Goal: Check status: Check status

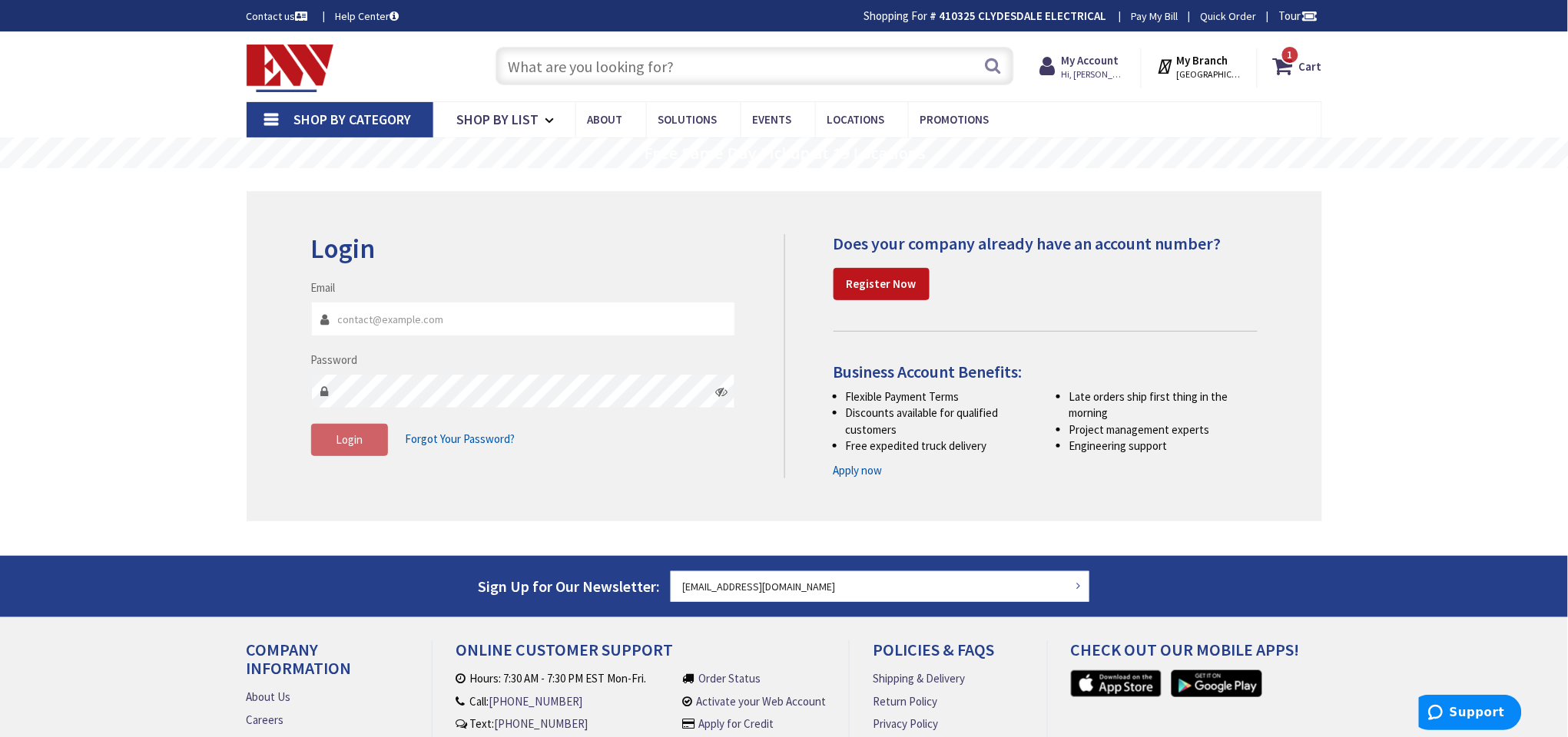
type input "[EMAIL_ADDRESS][DOMAIN_NAME]"
click at [1045, 20] on strong "410325 CLYDESDALE ELECTRICAL" at bounding box center [1022, 16] width 167 height 15
click at [1112, 65] on strong "My Account" at bounding box center [1089, 60] width 58 height 15
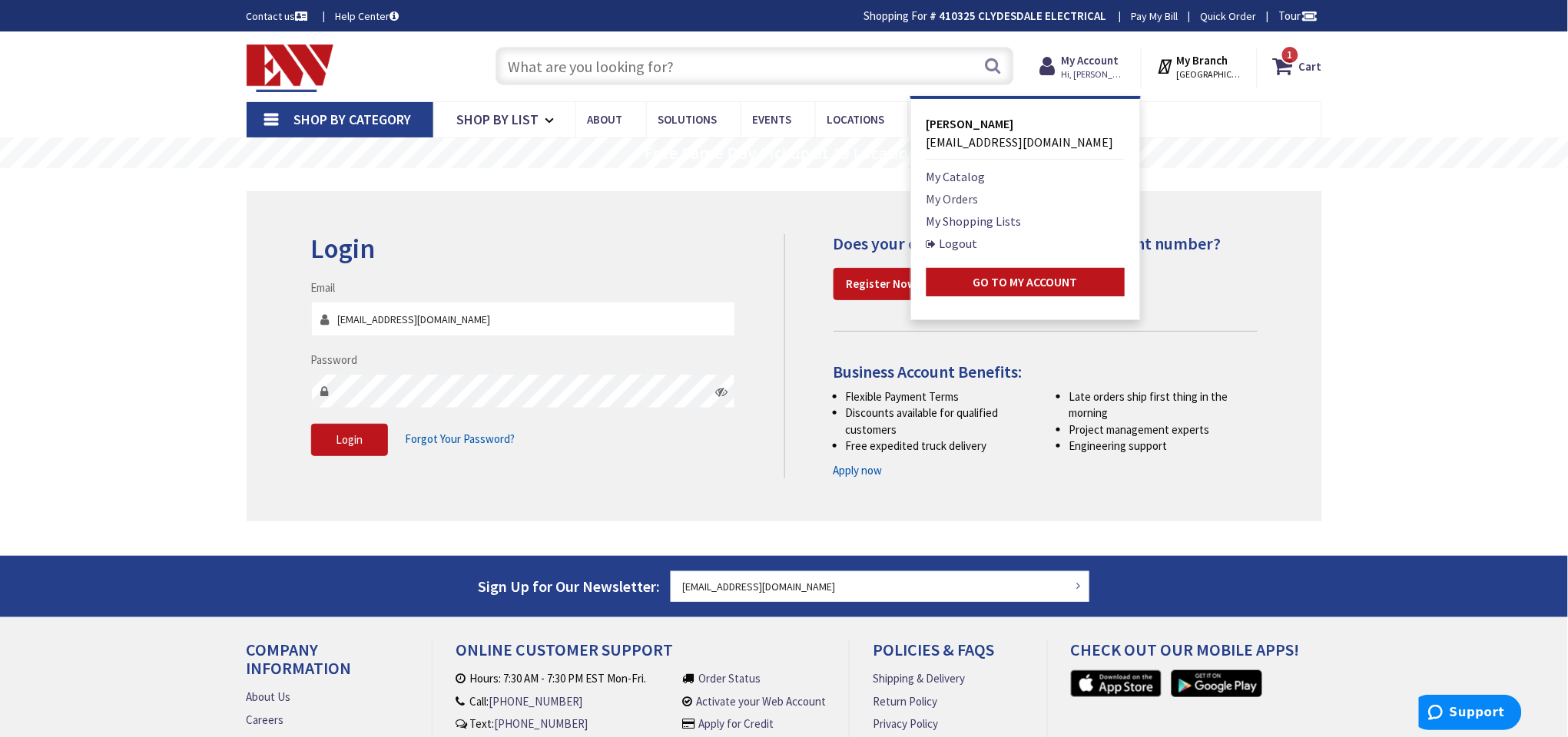
click at [956, 192] on link "My Orders" at bounding box center [952, 199] width 52 height 18
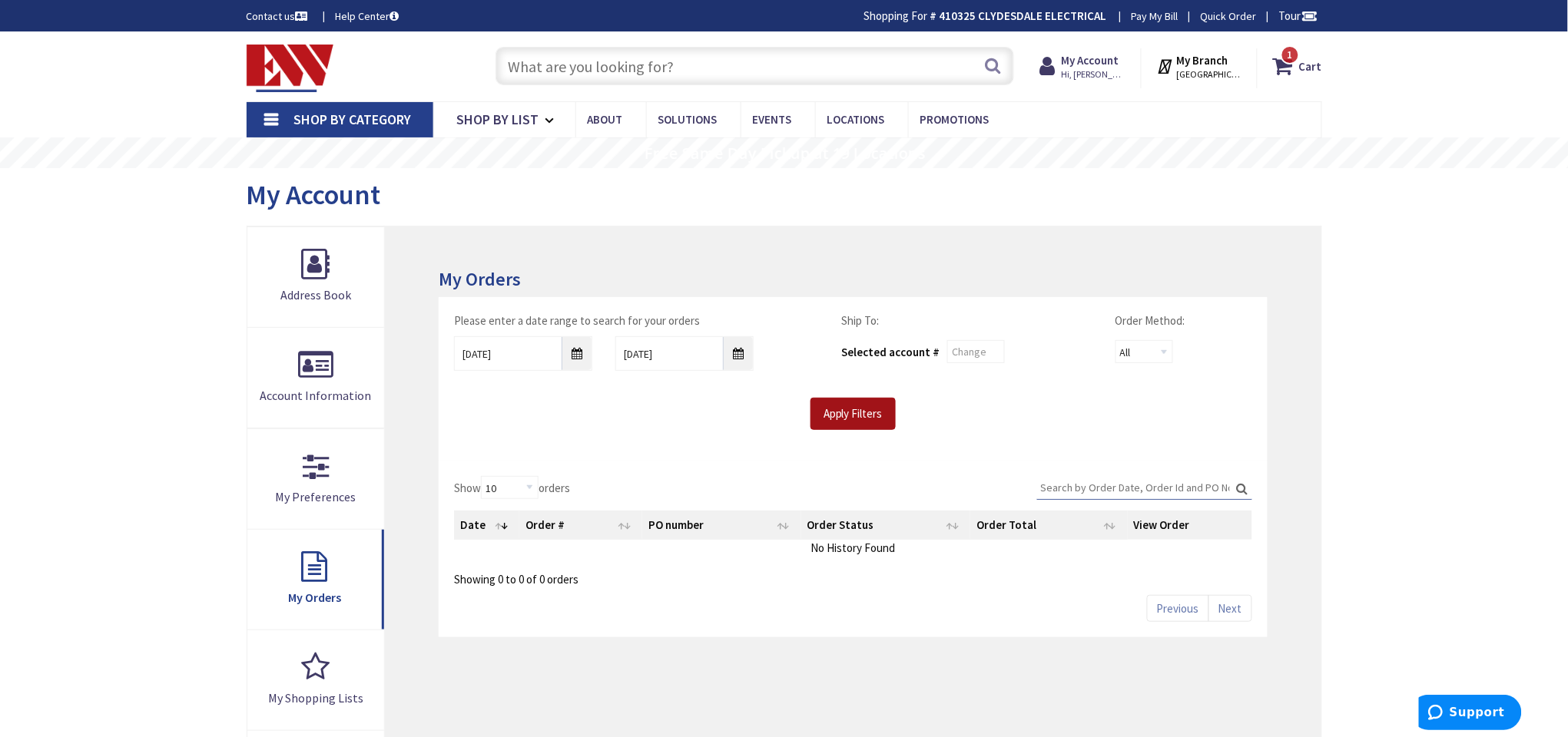
click at [875, 418] on input "Apply Filters" at bounding box center [853, 413] width 85 height 32
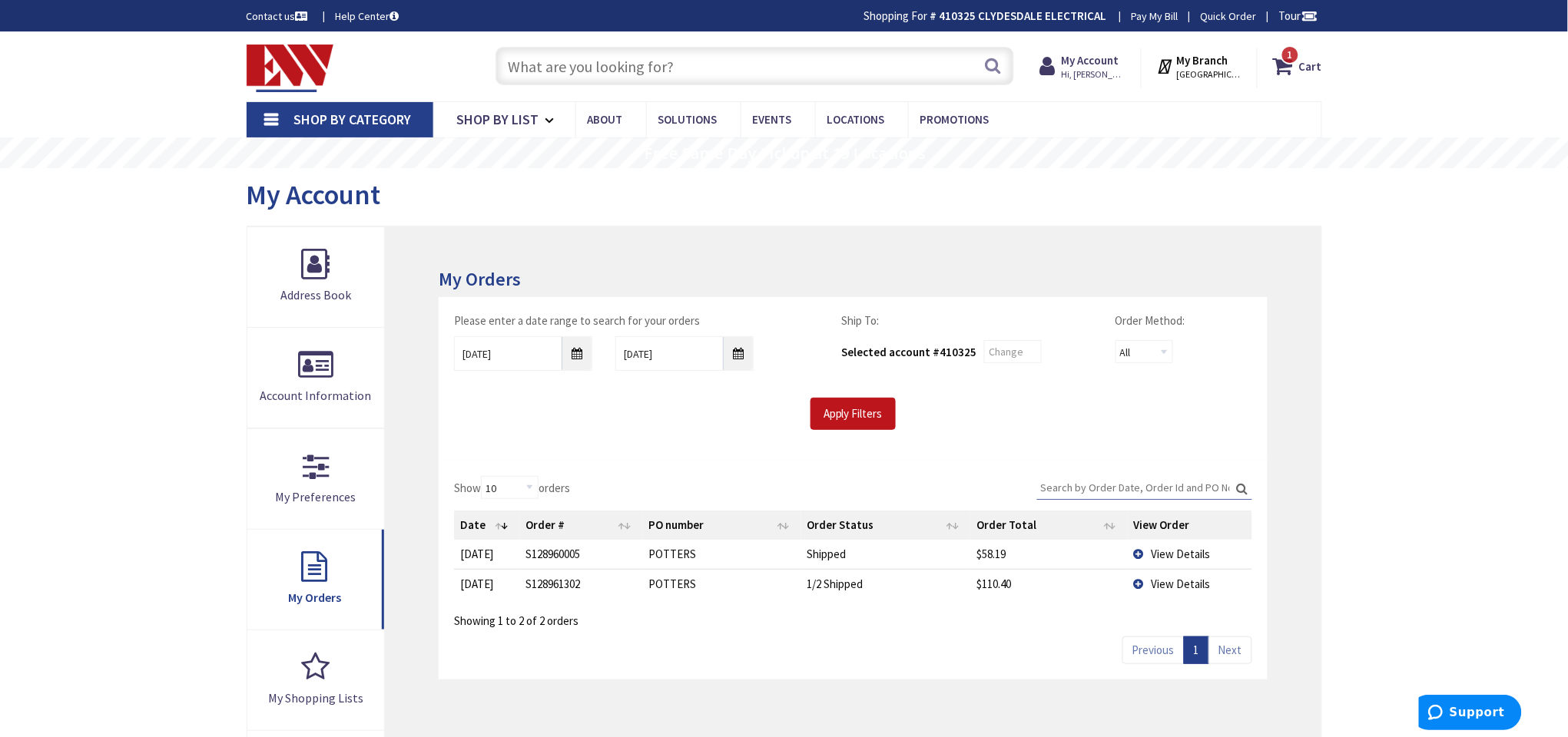
click at [1170, 585] on span "View Details" at bounding box center [1181, 584] width 59 height 15
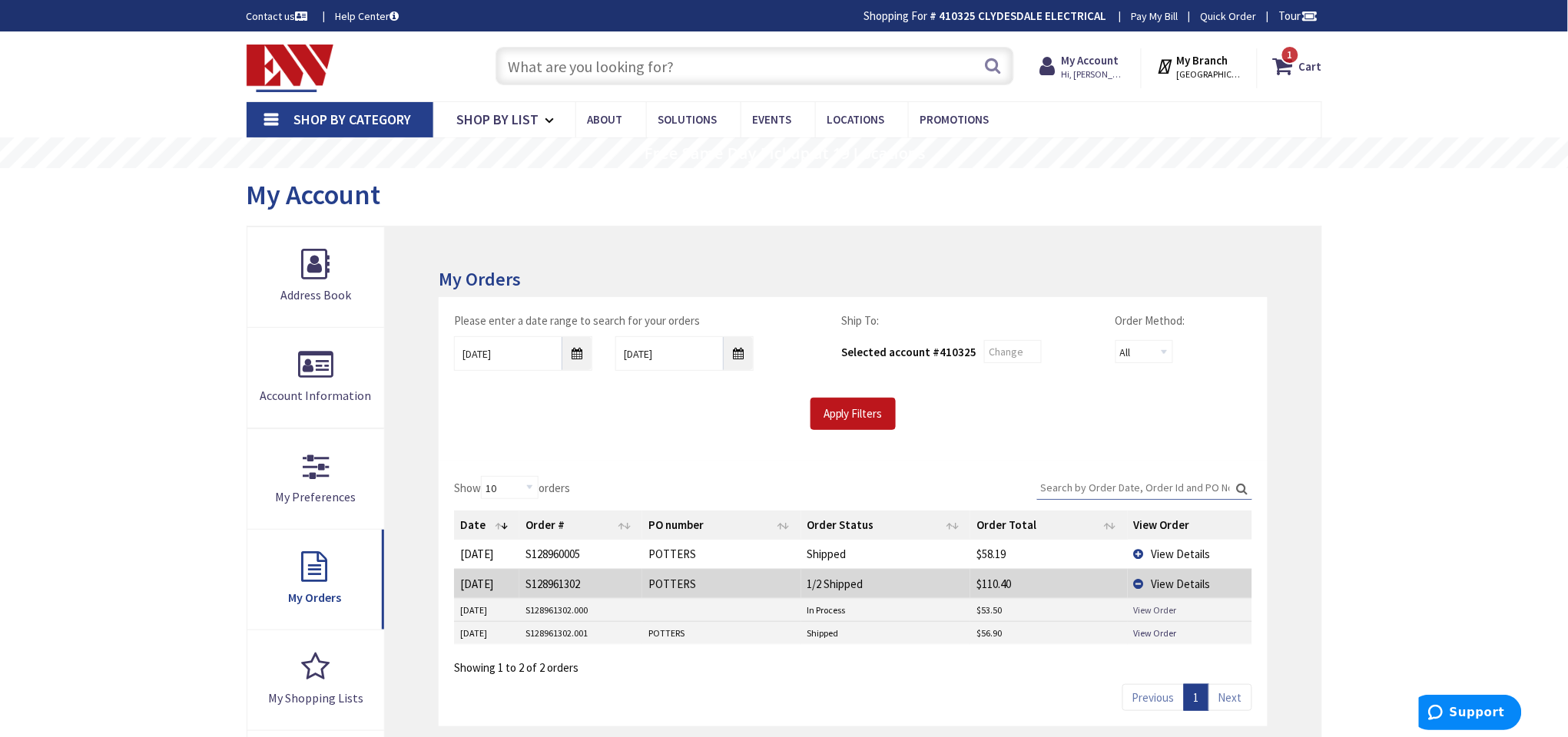
click at [1164, 611] on link "View Order" at bounding box center [1155, 610] width 43 height 13
click at [1166, 547] on span "View Details" at bounding box center [1181, 554] width 59 height 15
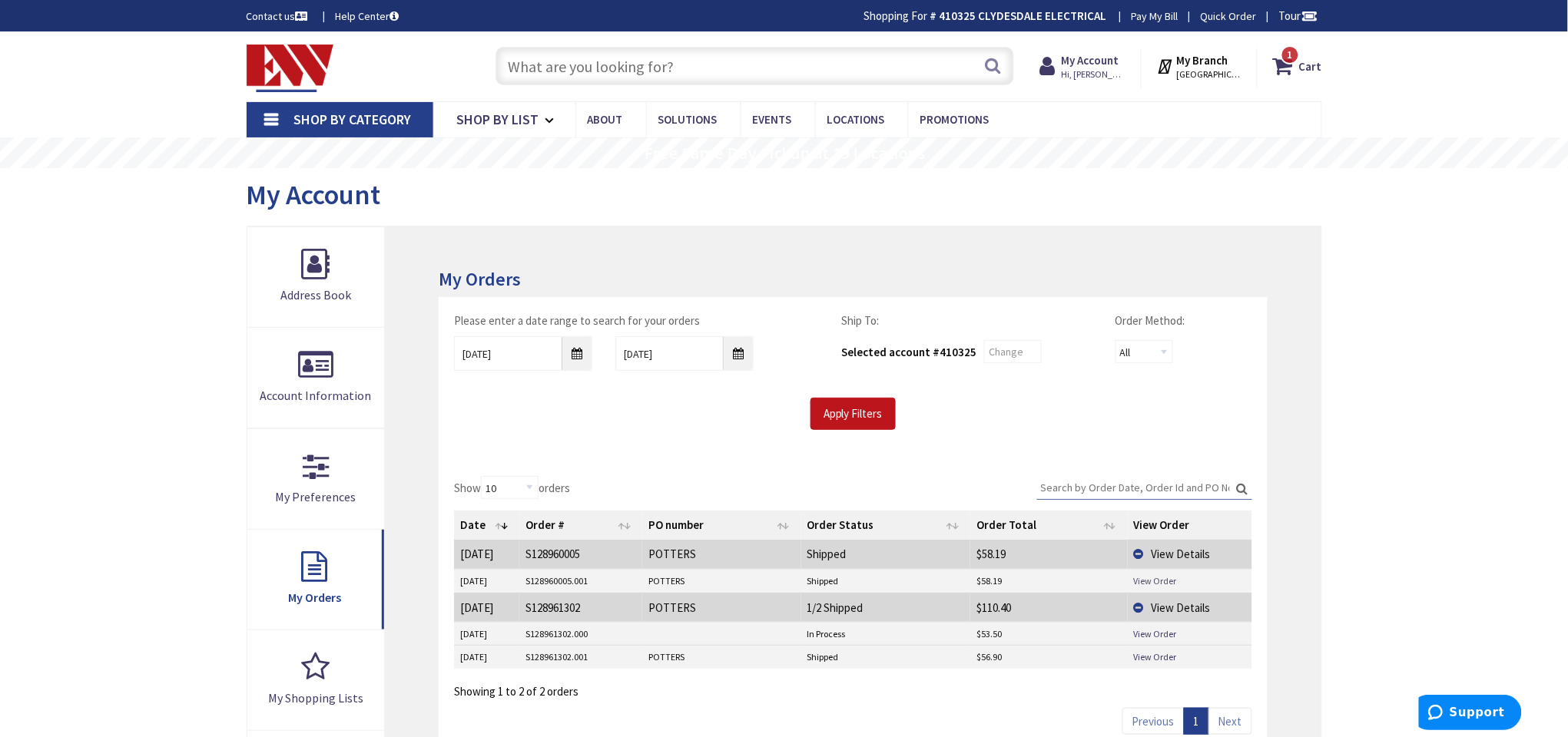
click at [1163, 574] on link "View Order" at bounding box center [1155, 581] width 43 height 13
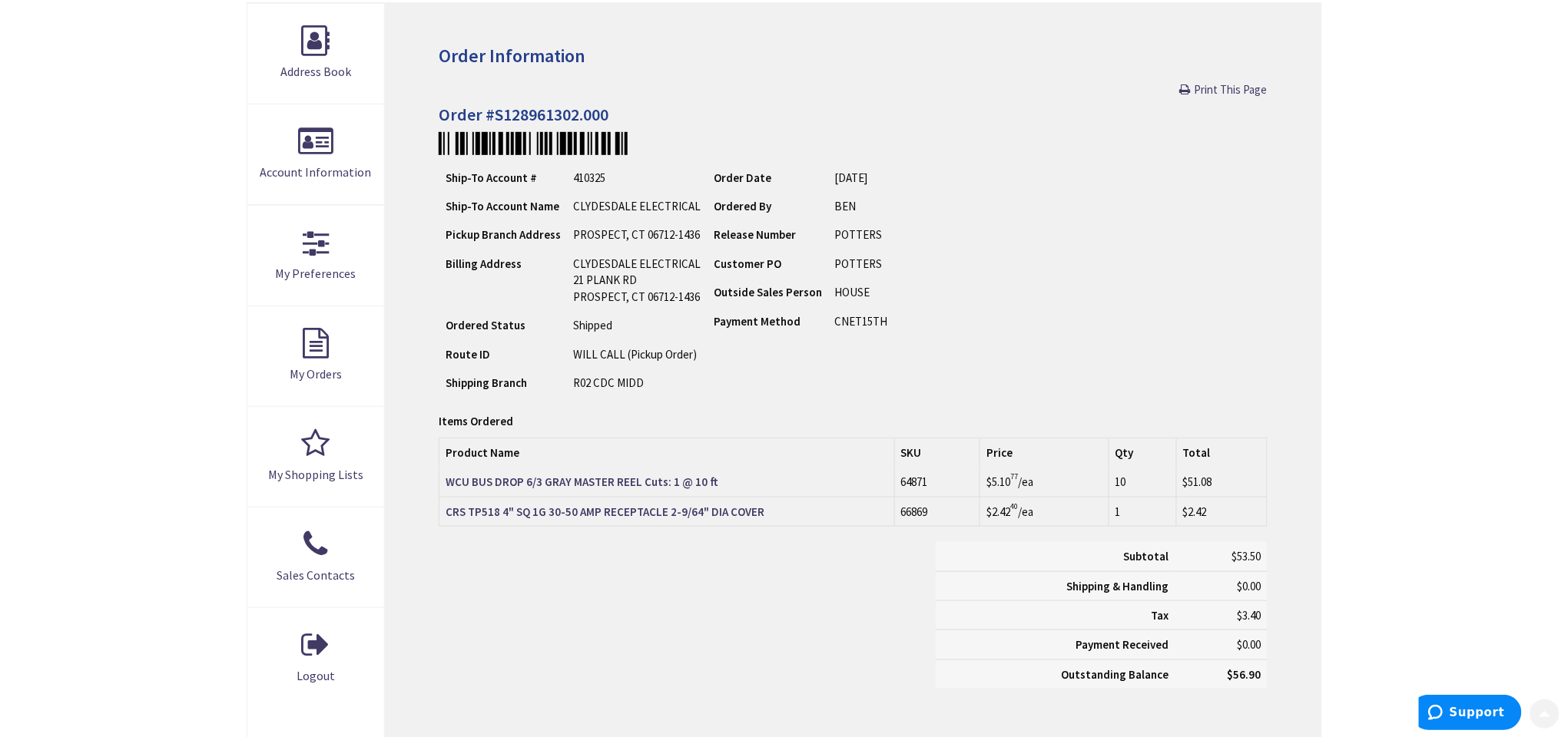
scroll to position [229, 0]
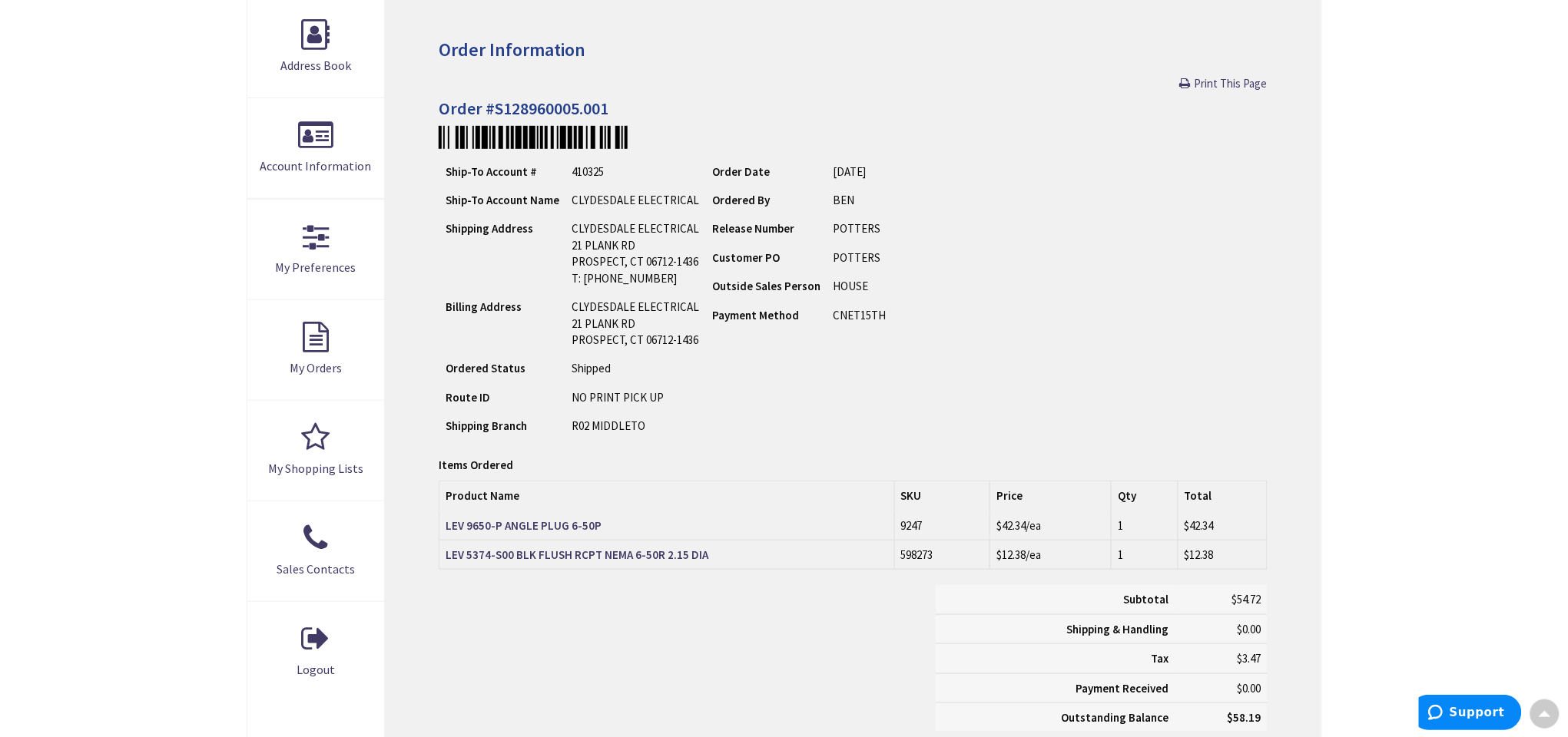
scroll to position [345, 0]
